Goal: Task Accomplishment & Management: Use online tool/utility

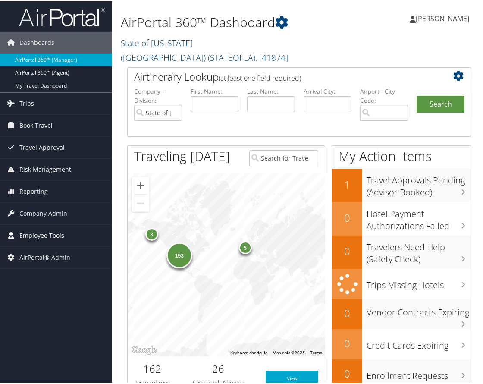
click at [41, 236] on span "Employee Tools" at bounding box center [41, 234] width 45 height 22
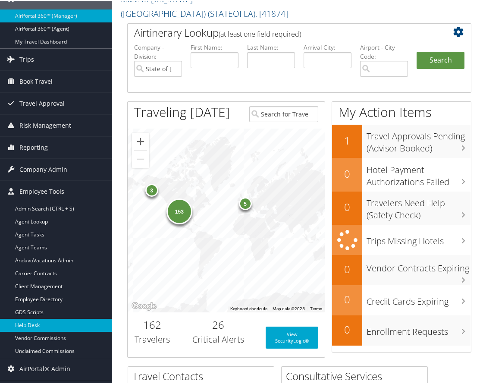
scroll to position [86, 0]
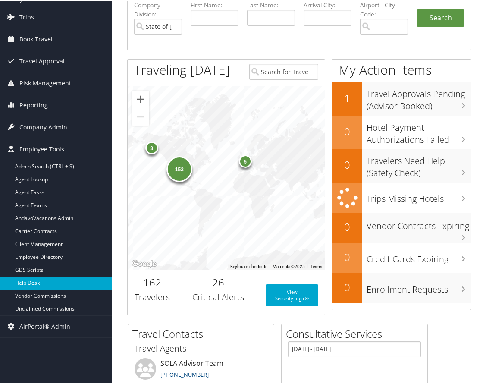
click at [44, 277] on link "Help Desk" at bounding box center [56, 281] width 112 height 13
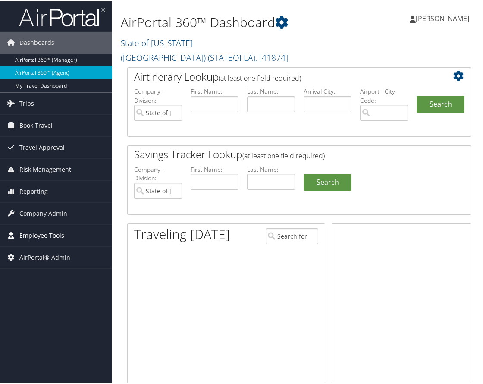
click at [51, 233] on span "Employee Tools" at bounding box center [41, 234] width 45 height 22
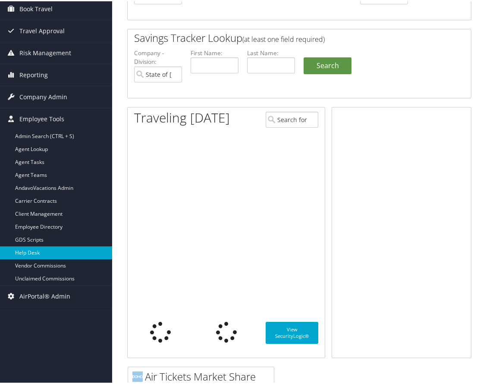
scroll to position [129, 0]
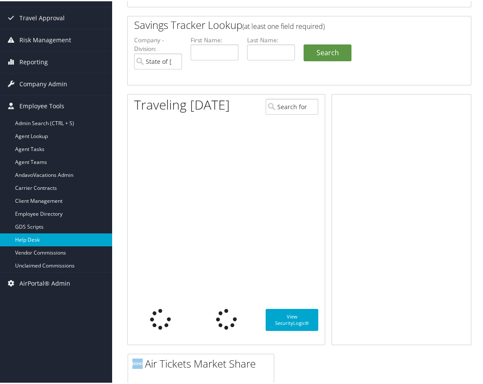
click at [40, 238] on link "Help Desk" at bounding box center [56, 238] width 112 height 13
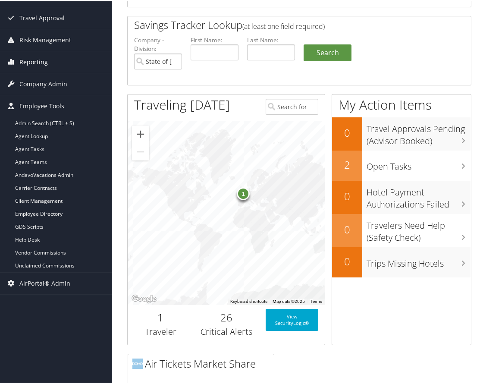
click at [38, 59] on span "Reporting" at bounding box center [33, 61] width 28 height 22
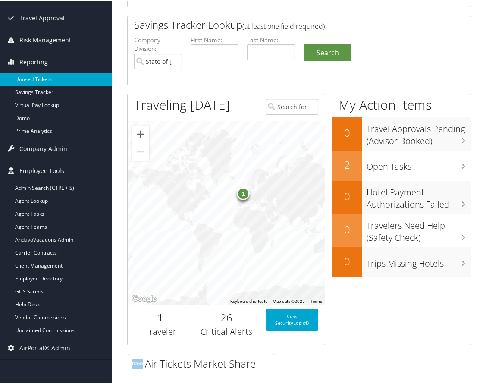
click at [36, 78] on link "Unused Tickets" at bounding box center [56, 78] width 112 height 13
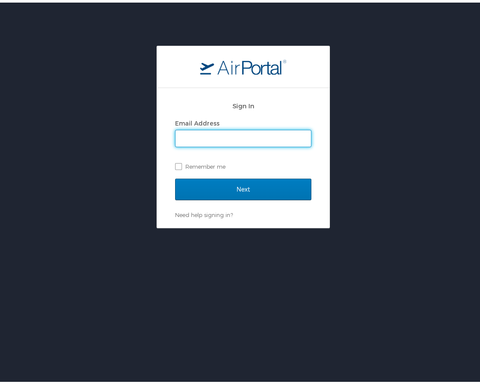
click at [229, 136] on input "Email Address" at bounding box center [243, 136] width 135 height 16
type input "emily.drees@cbtravel.com"
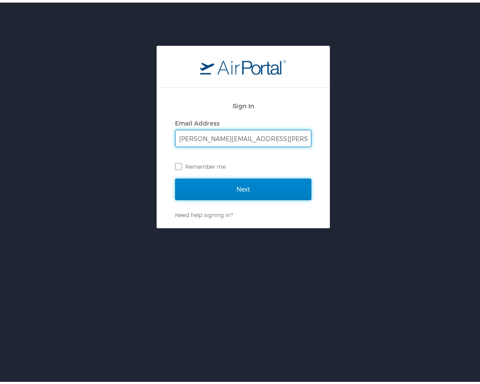
click at [232, 189] on input "Next" at bounding box center [243, 187] width 136 height 22
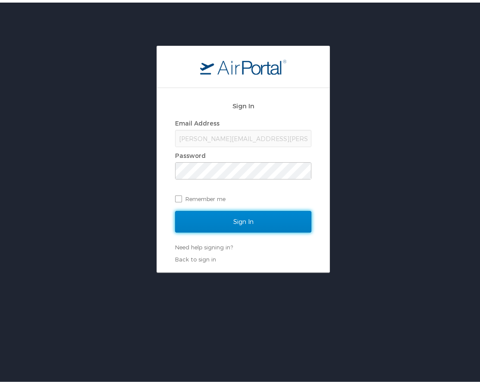
click at [239, 220] on input "Sign In" at bounding box center [243, 219] width 136 height 22
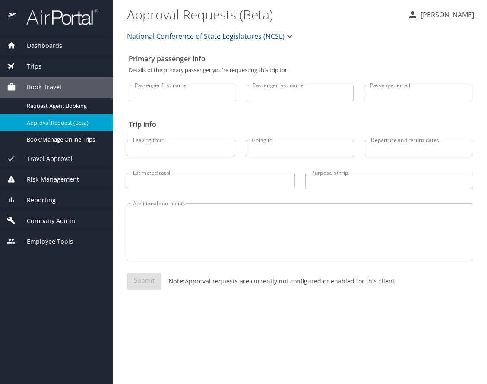
click at [64, 210] on div "Company Admin Company Information Configure Approval Types (Beta) People Users …" at bounding box center [56, 220] width 113 height 21
click at [41, 199] on span "Reporting" at bounding box center [36, 199] width 40 height 9
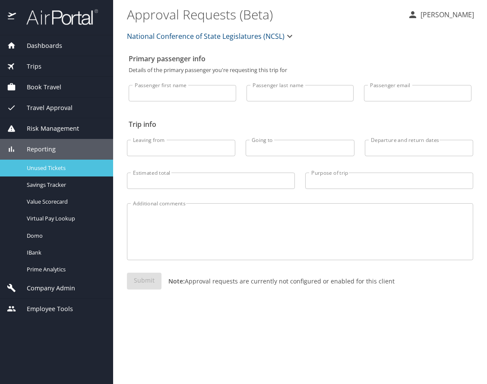
click at [44, 170] on span "Unused Tickets" at bounding box center [65, 168] width 76 height 8
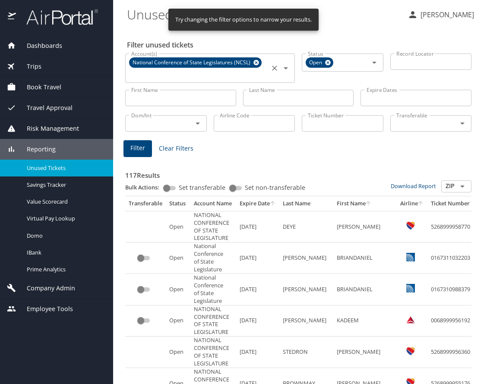
click at [253, 61] on icon at bounding box center [256, 62] width 6 height 9
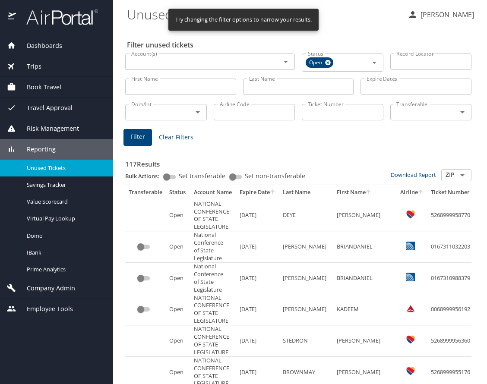
click at [155, 66] on input "Account(s)" at bounding box center [197, 61] width 139 height 11
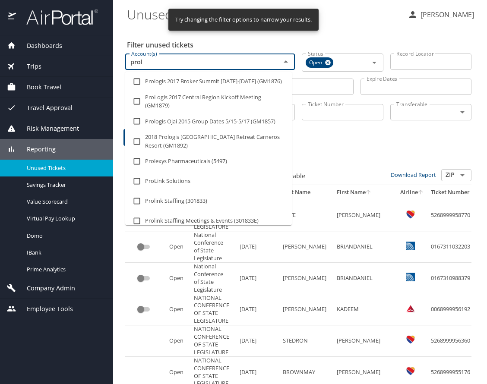
type input "prolo"
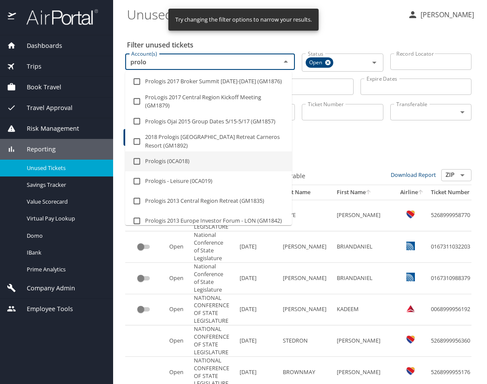
click at [139, 163] on input "checkbox" at bounding box center [137, 161] width 16 height 16
checkbox input "true"
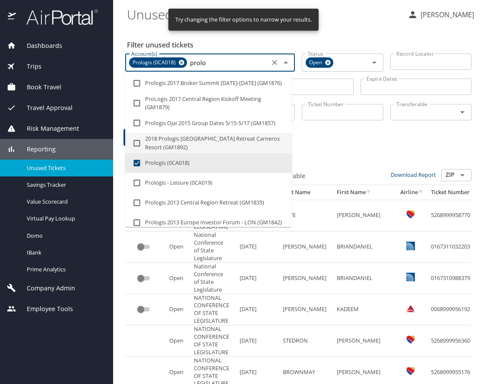
type input "prolo"
click at [333, 135] on div "Filter Clear Filters" at bounding box center [297, 137] width 349 height 17
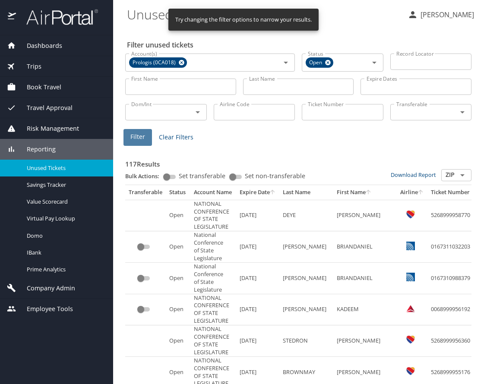
click at [141, 138] on span "Filter" at bounding box center [137, 137] width 15 height 11
